Goal: Find specific page/section: Find specific page/section

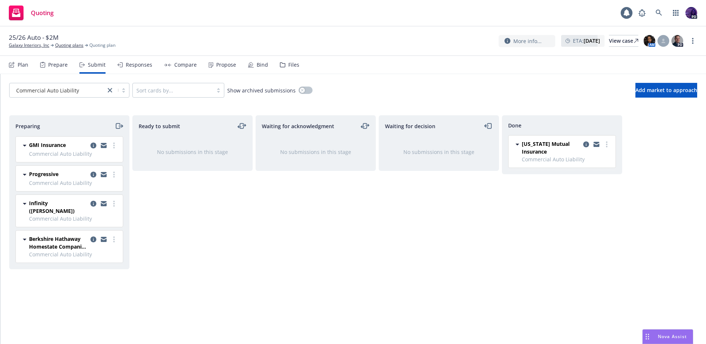
click at [274, 17] on div "Quoting 1 PD" at bounding box center [353, 13] width 706 height 26
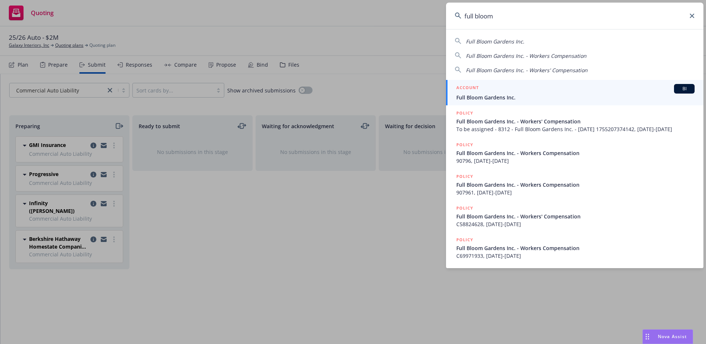
type input "full bloom"
click at [471, 95] on span "Full Bloom Gardens Inc." at bounding box center [576, 97] width 238 height 8
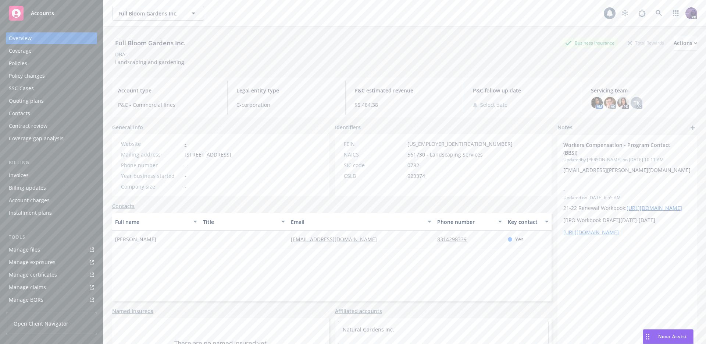
click at [55, 65] on div "Policies" at bounding box center [51, 63] width 85 height 12
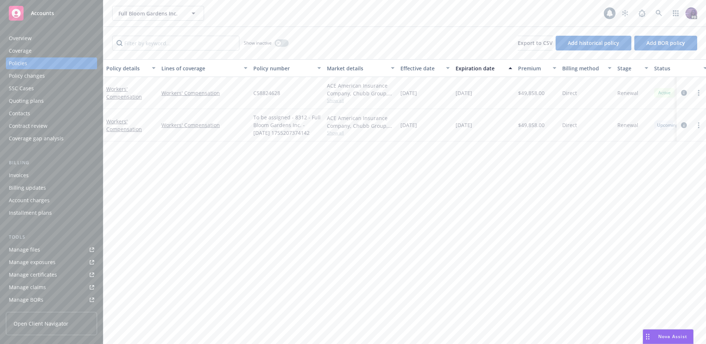
click at [260, 24] on div "Full Bloom Gardens Inc. Full Bloom Gardens Inc. 1 PD" at bounding box center [404, 13] width 603 height 26
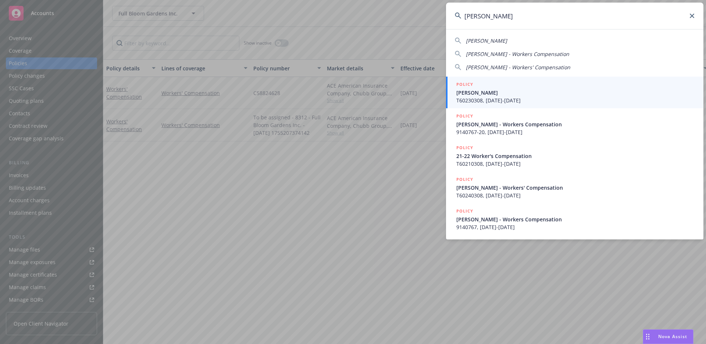
type input "daniel e chase"
click at [493, 93] on span "Chase, Daniel E" at bounding box center [576, 93] width 238 height 8
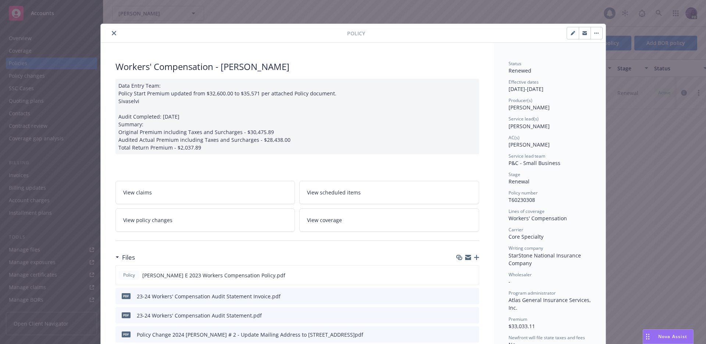
click at [112, 33] on icon "close" at bounding box center [114, 33] width 4 height 4
